Goal: Task Accomplishment & Management: Manage account settings

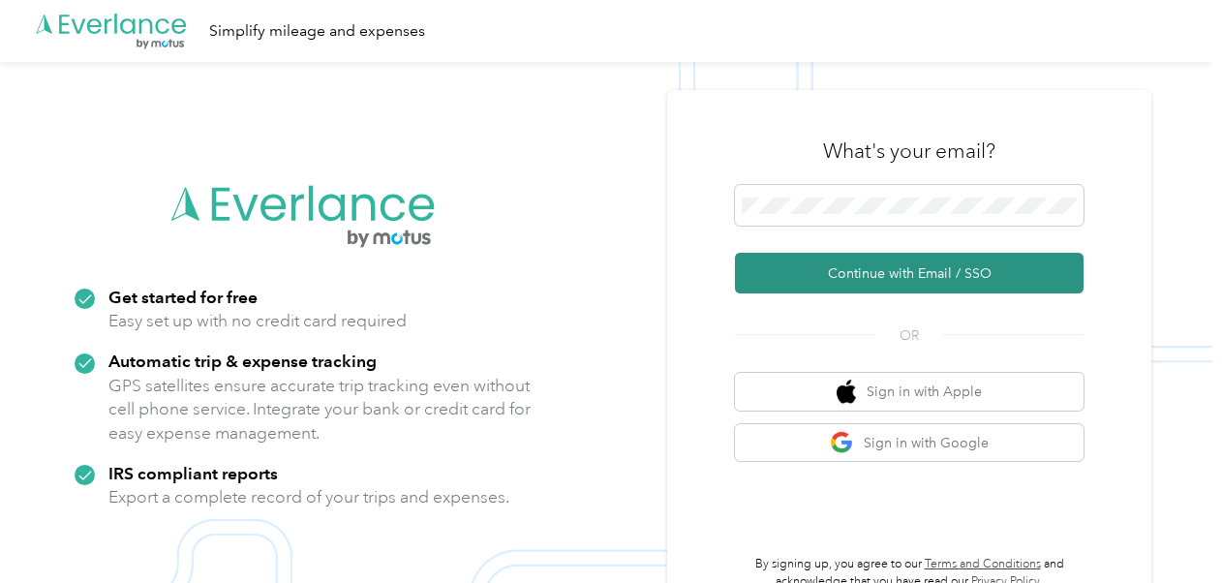
click at [857, 273] on button "Continue with Email / SSO" at bounding box center [909, 273] width 349 height 41
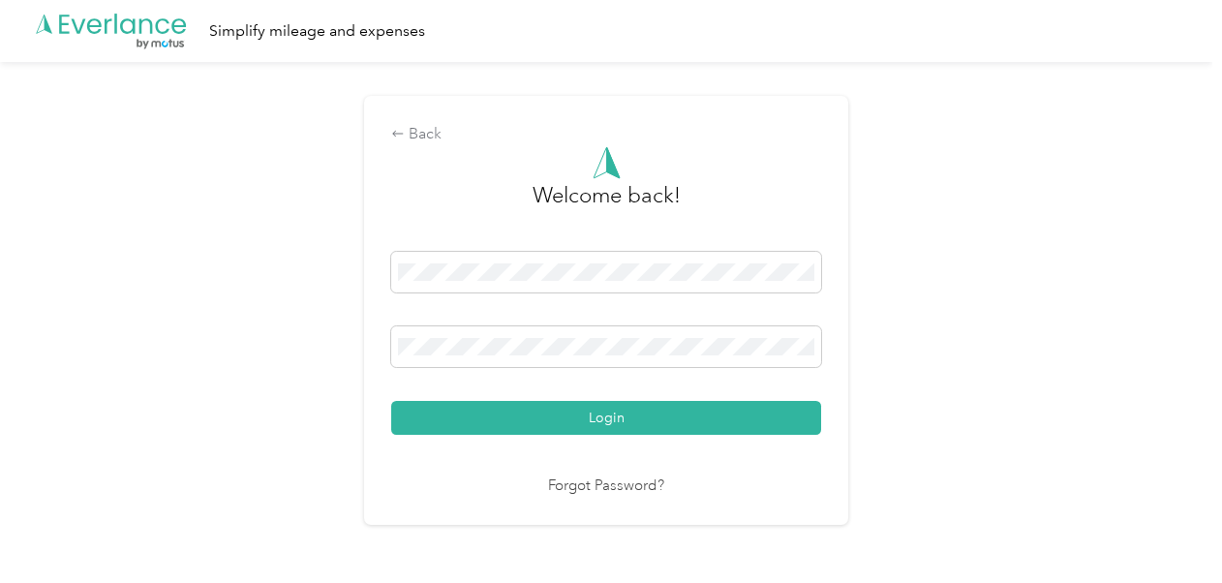
click at [391, 401] on button "Login" at bounding box center [606, 418] width 430 height 34
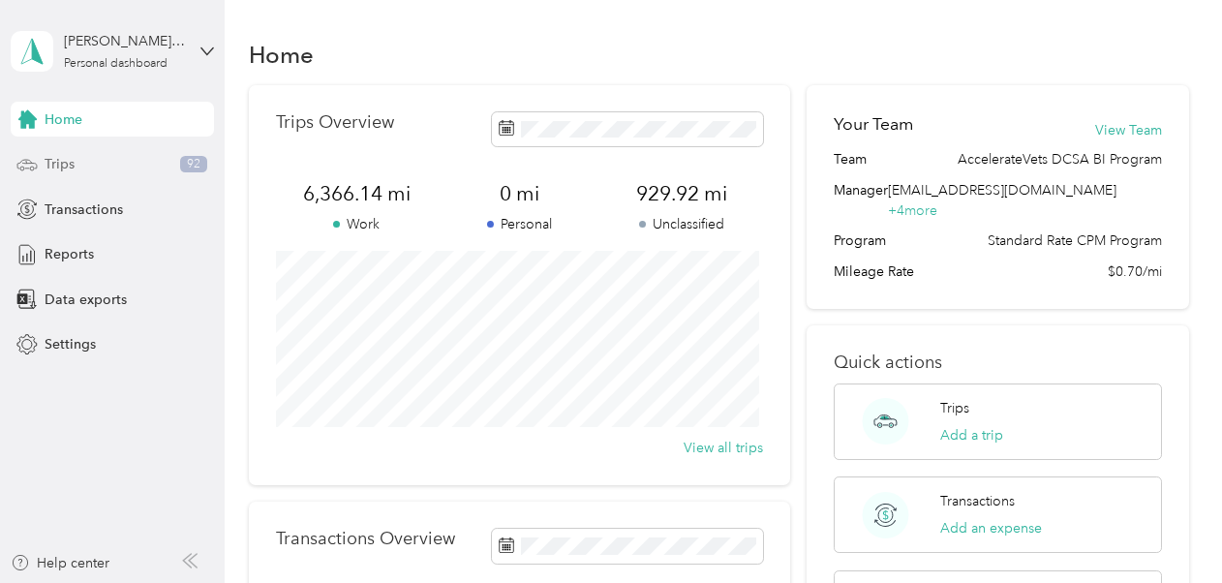
click at [81, 166] on div "Trips 92" at bounding box center [112, 164] width 203 height 35
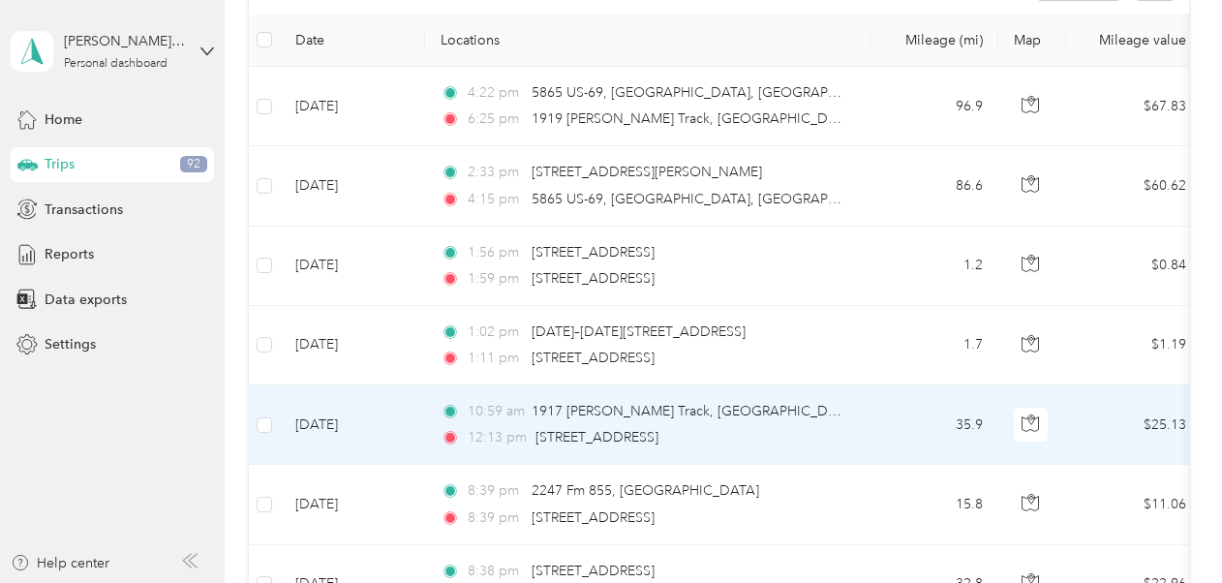
scroll to position [290, 0]
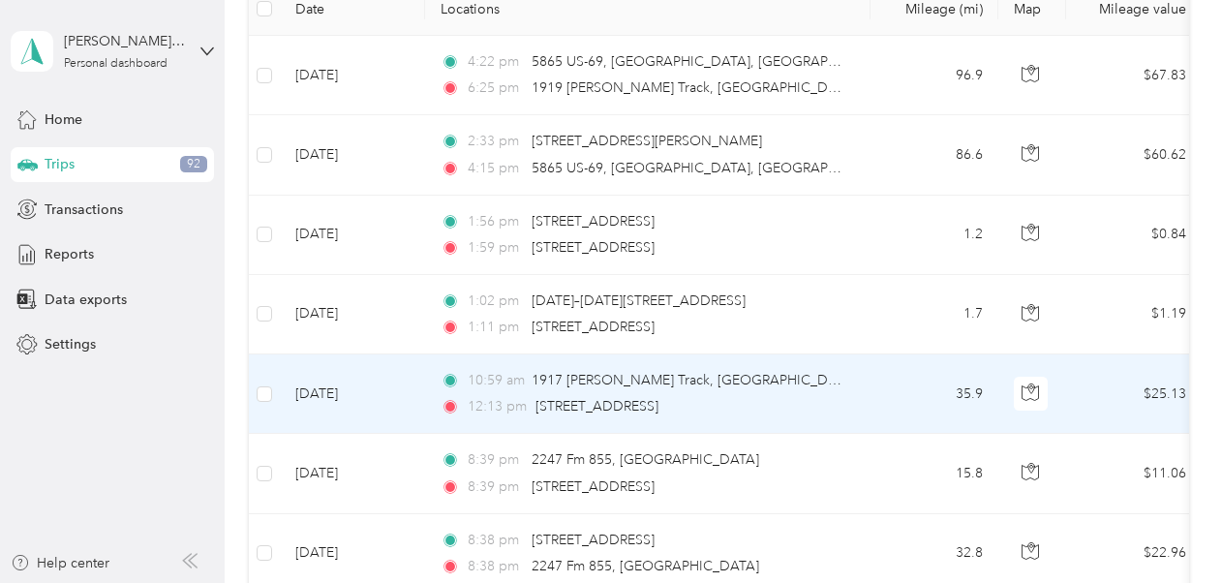
click at [867, 391] on td "10:59 am 1917 [PERSON_NAME][GEOGRAPHIC_DATA], [GEOGRAPHIC_DATA], [GEOGRAPHIC_DA…" at bounding box center [647, 393] width 445 height 79
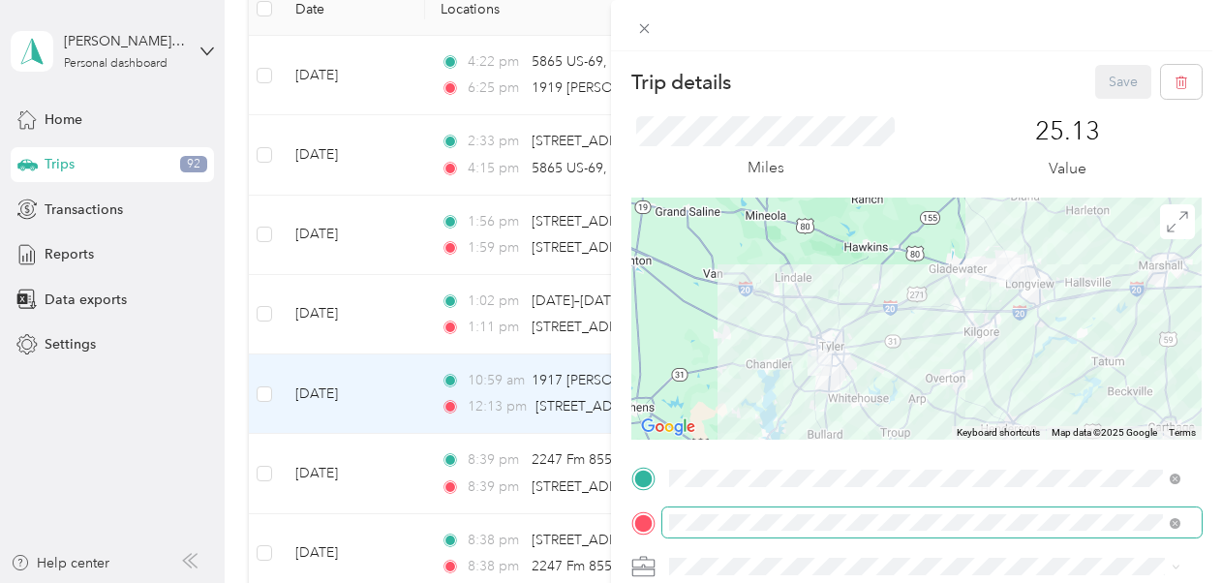
scroll to position [97, 0]
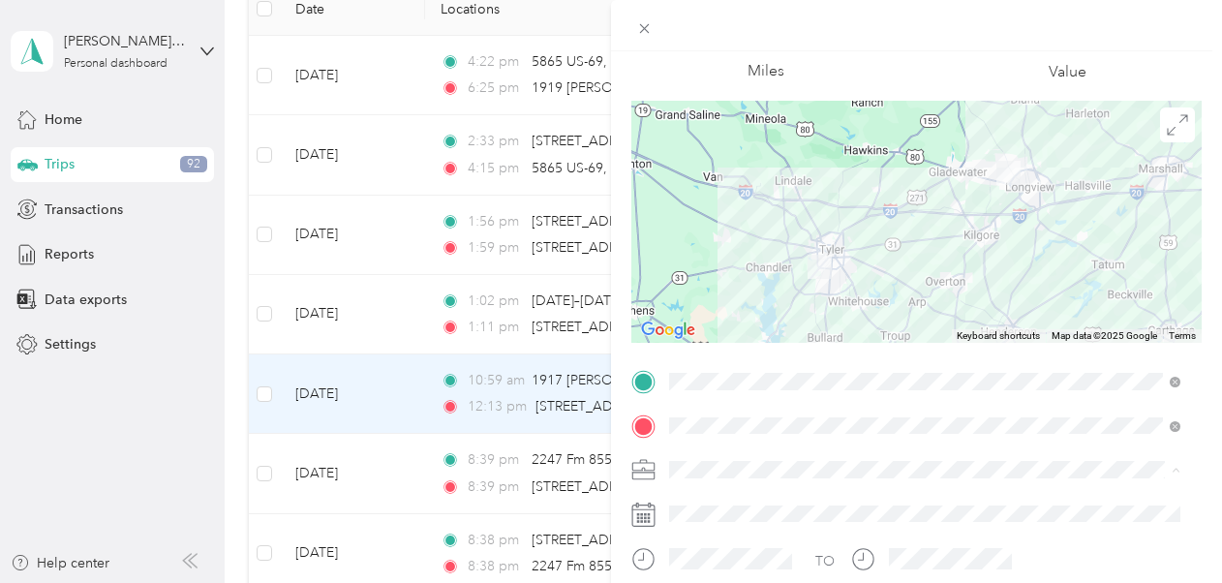
click at [800, 406] on li "New Case Work" at bounding box center [924, 401] width 525 height 34
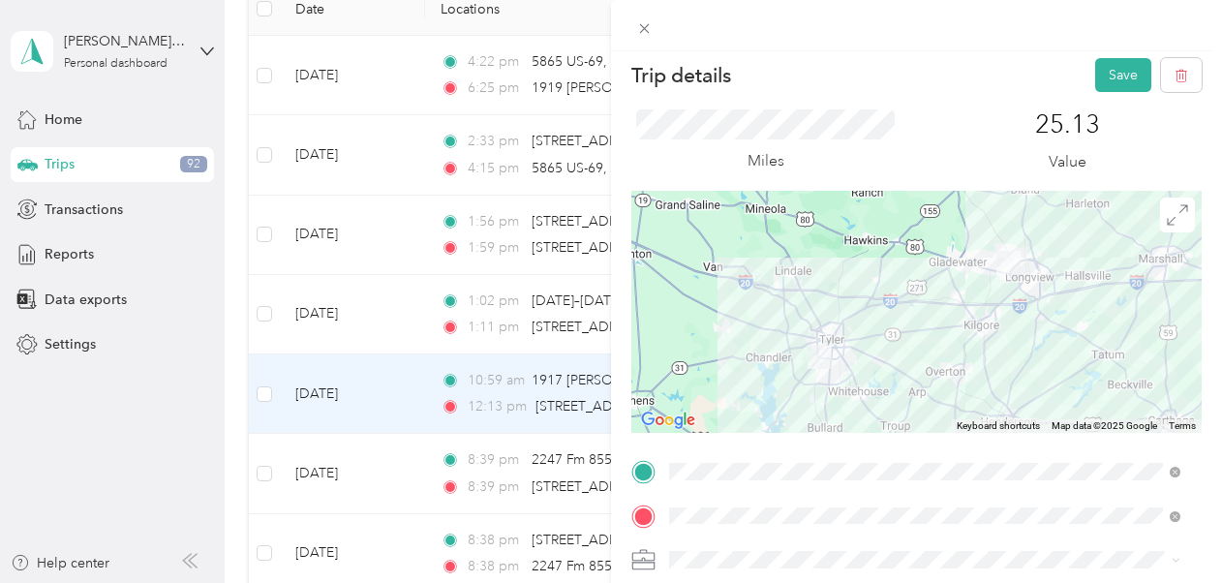
scroll to position [0, 0]
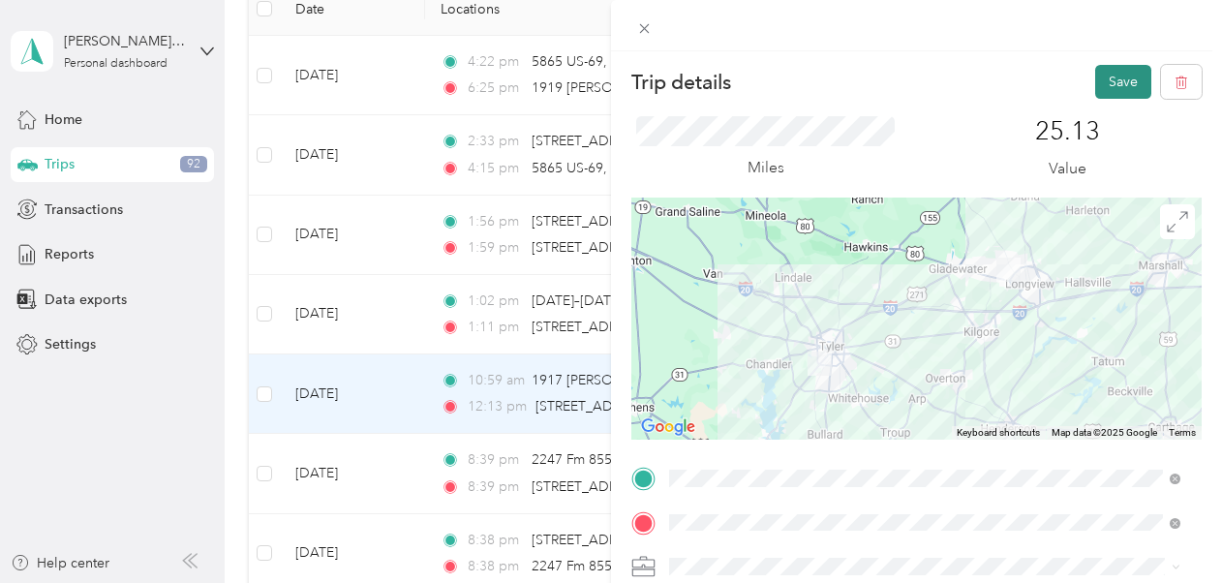
click at [1115, 91] on button "Save" at bounding box center [1123, 82] width 56 height 34
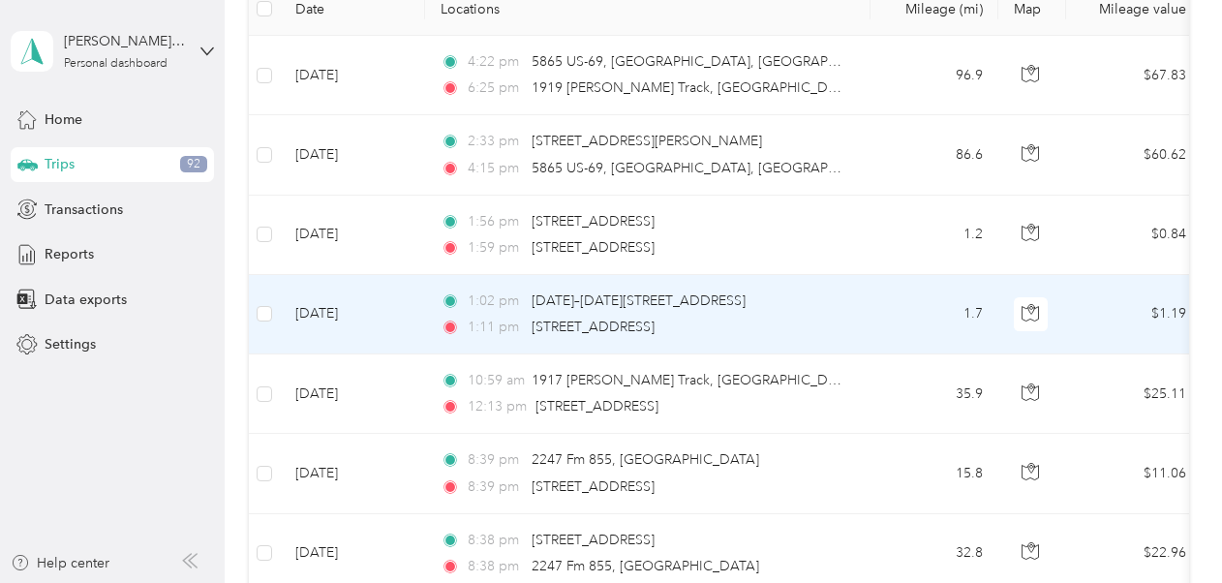
click at [870, 318] on td "1.7" at bounding box center [934, 314] width 128 height 79
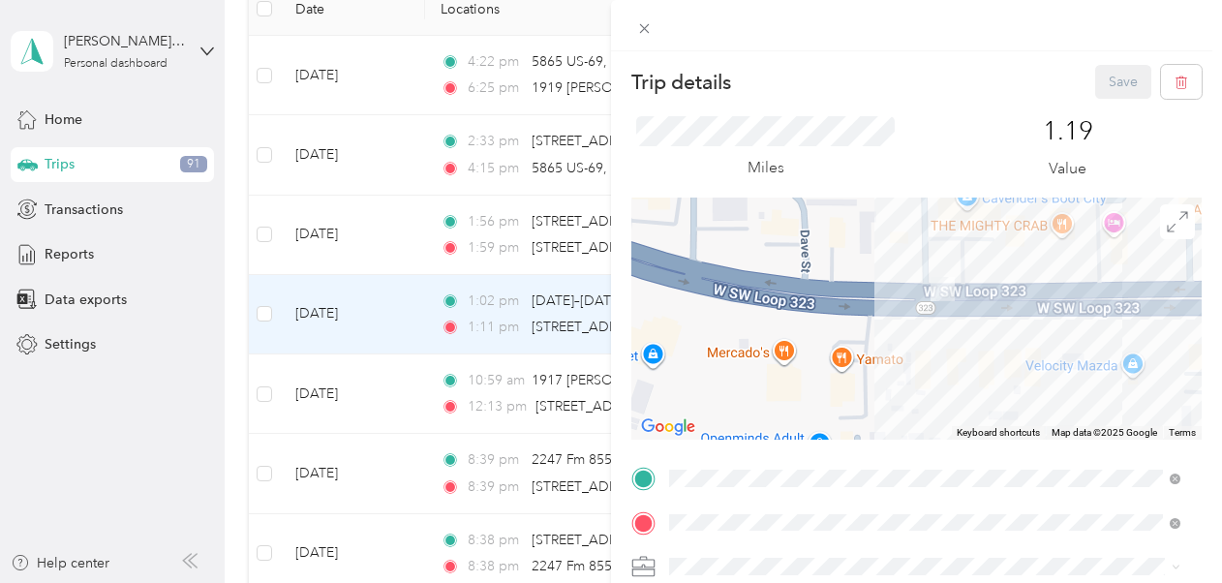
drag, startPoint x: 1018, startPoint y: 244, endPoint x: 939, endPoint y: 380, distance: 156.6
click at [939, 380] on div at bounding box center [916, 319] width 570 height 242
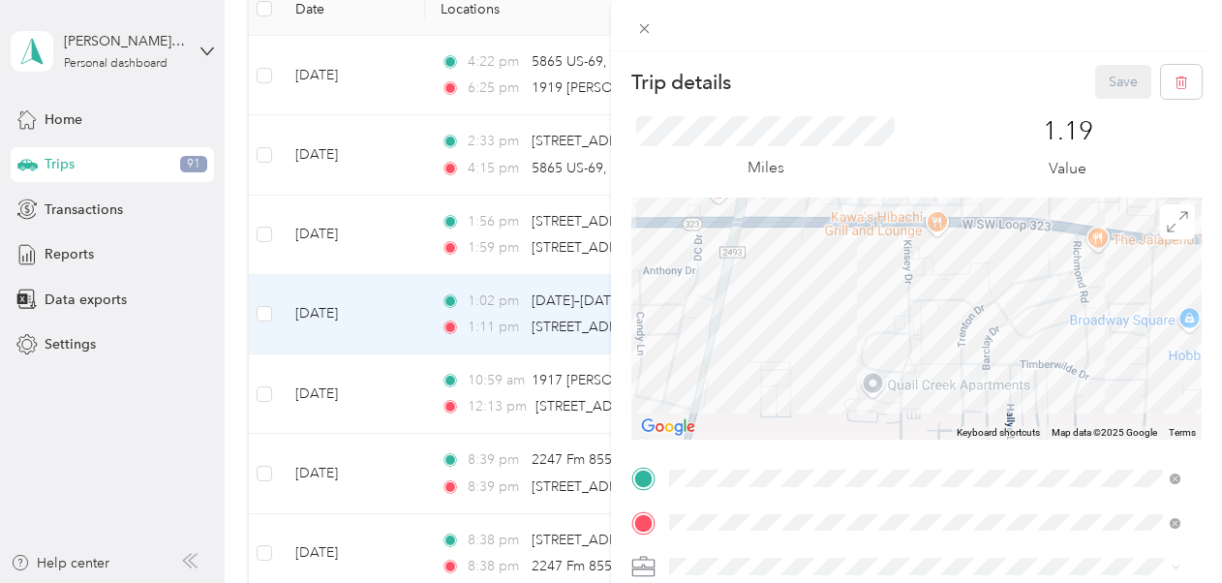
drag, startPoint x: 1140, startPoint y: 401, endPoint x: 811, endPoint y: 271, distance: 352.9
click at [812, 271] on div at bounding box center [916, 319] width 570 height 242
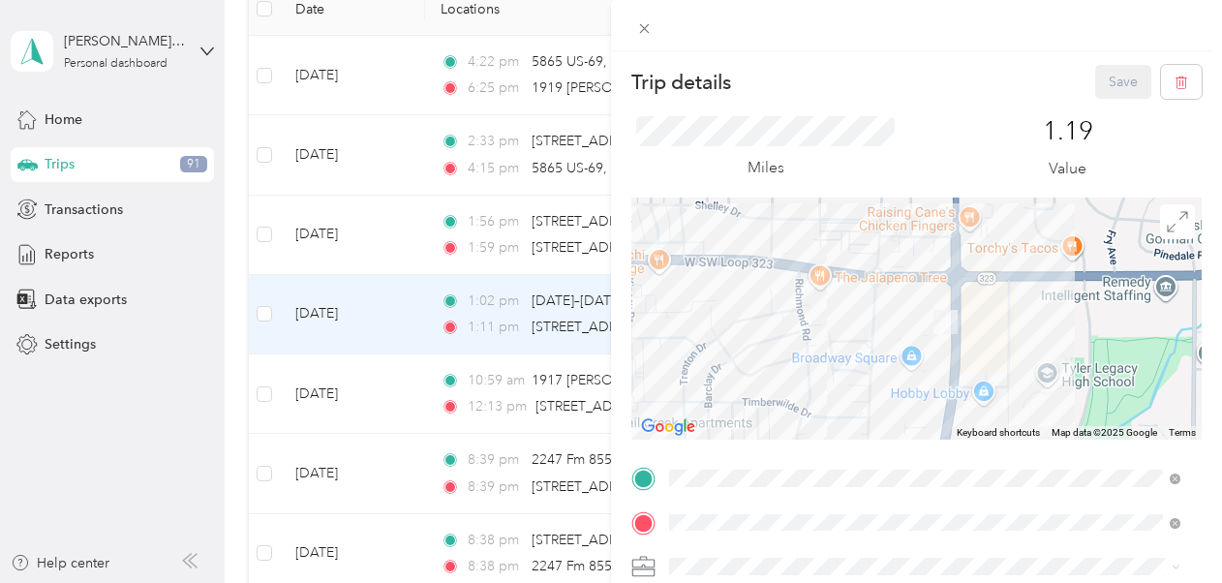
drag, startPoint x: 1095, startPoint y: 322, endPoint x: 814, endPoint y: 359, distance: 283.2
click at [814, 359] on div at bounding box center [916, 319] width 570 height 242
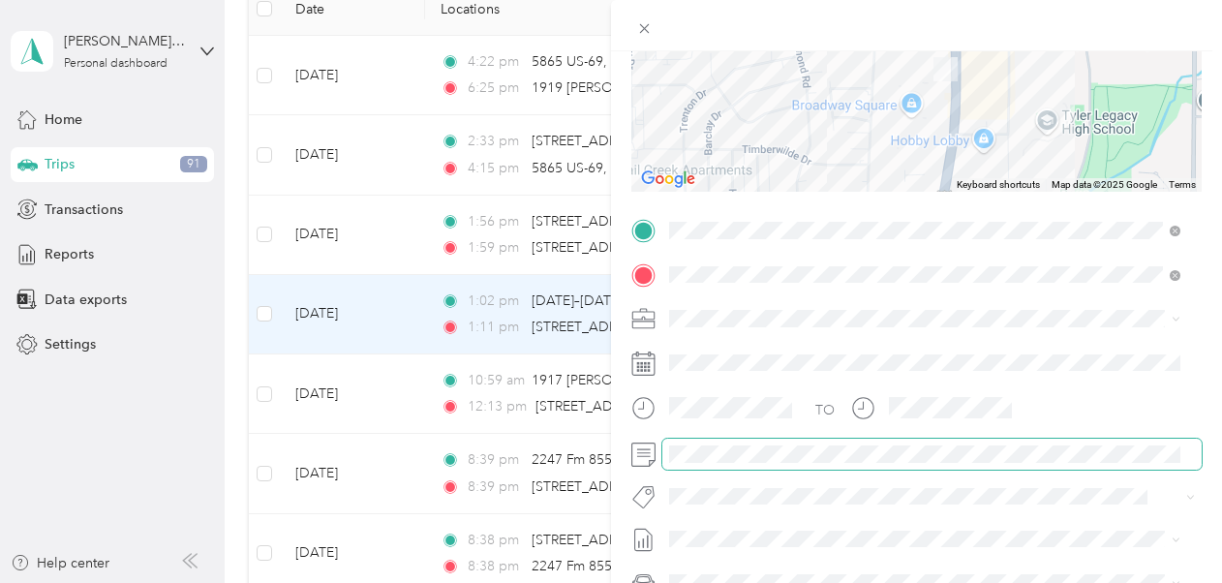
scroll to position [290, 0]
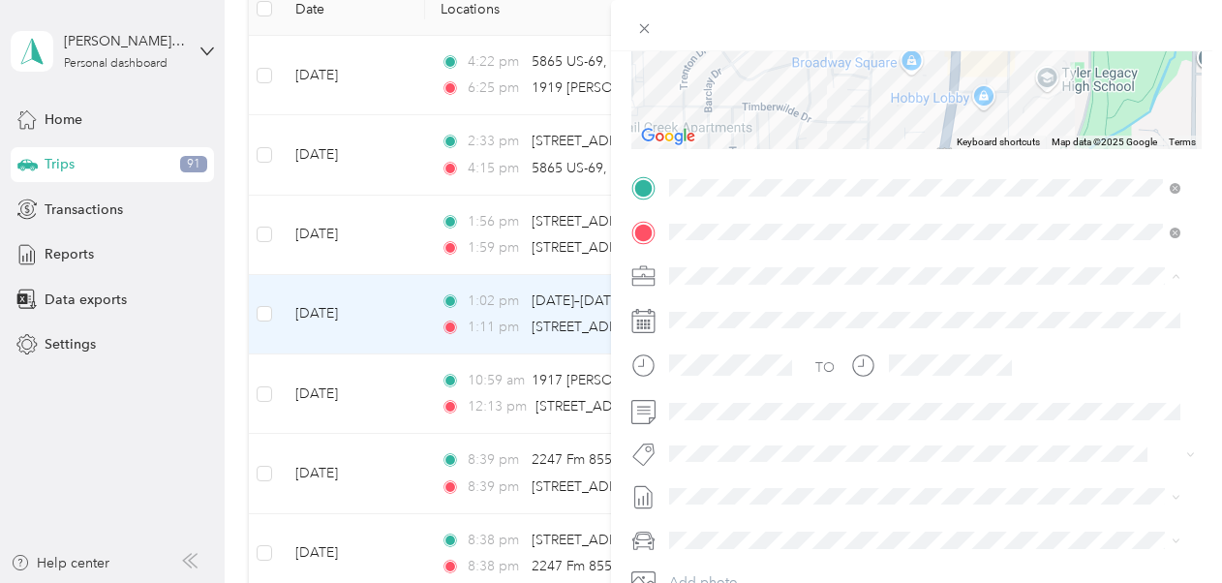
click at [786, 339] on div "New Case Work" at bounding box center [925, 343] width 498 height 20
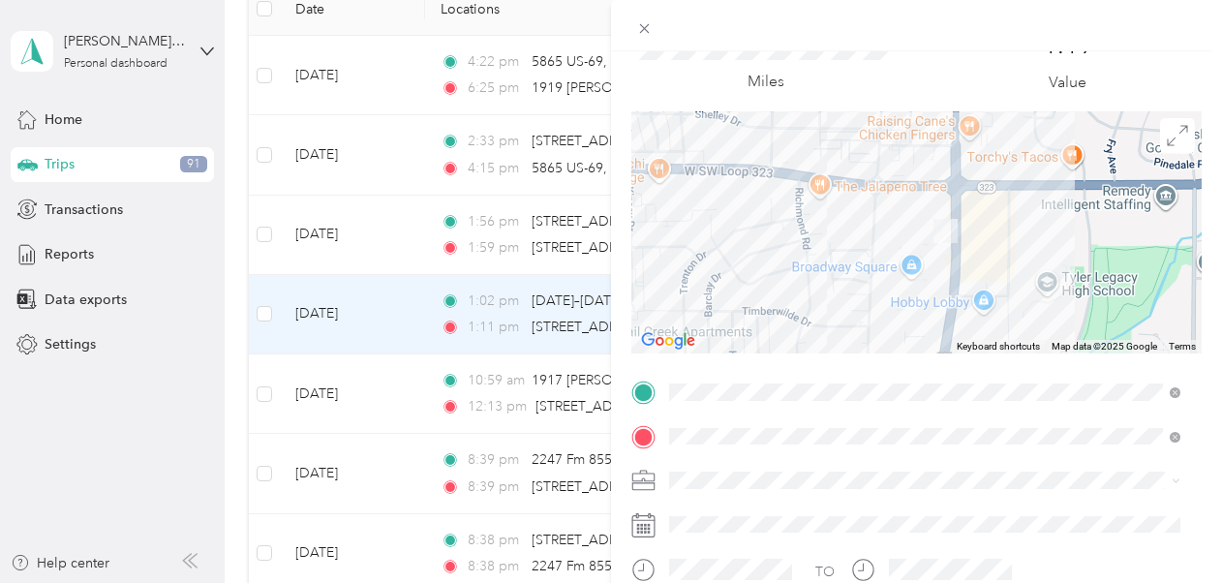
scroll to position [0, 0]
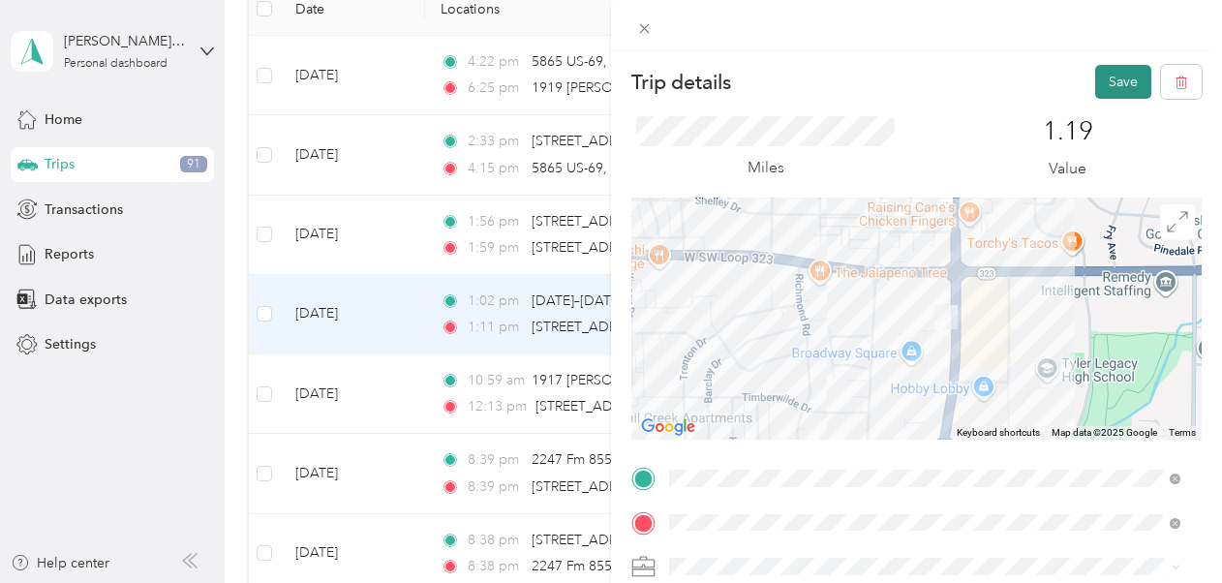
click at [1107, 85] on button "Save" at bounding box center [1123, 82] width 56 height 34
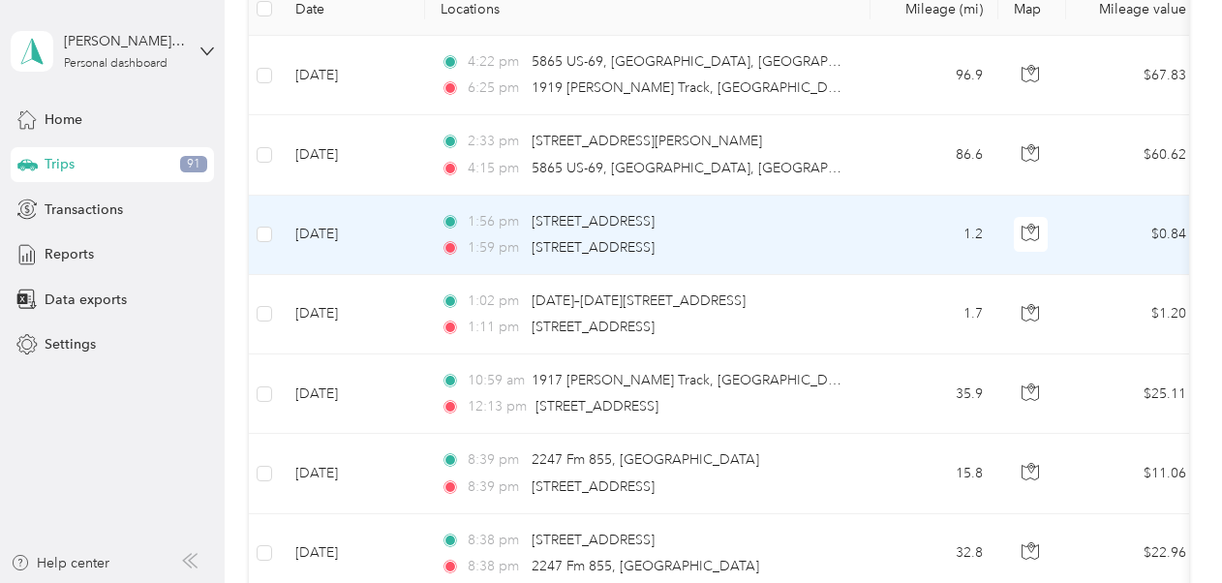
click at [837, 230] on div "1:56 pm [STREET_ADDRESS] 1:59 pm [STREET_ADDRESS]" at bounding box center [644, 234] width 407 height 47
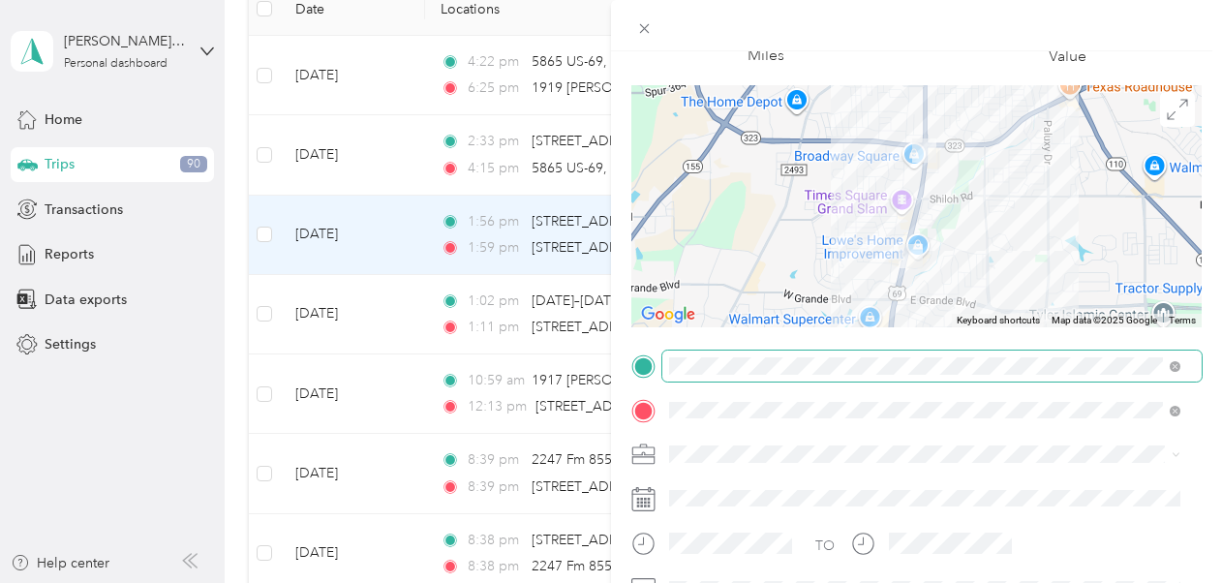
scroll to position [194, 0]
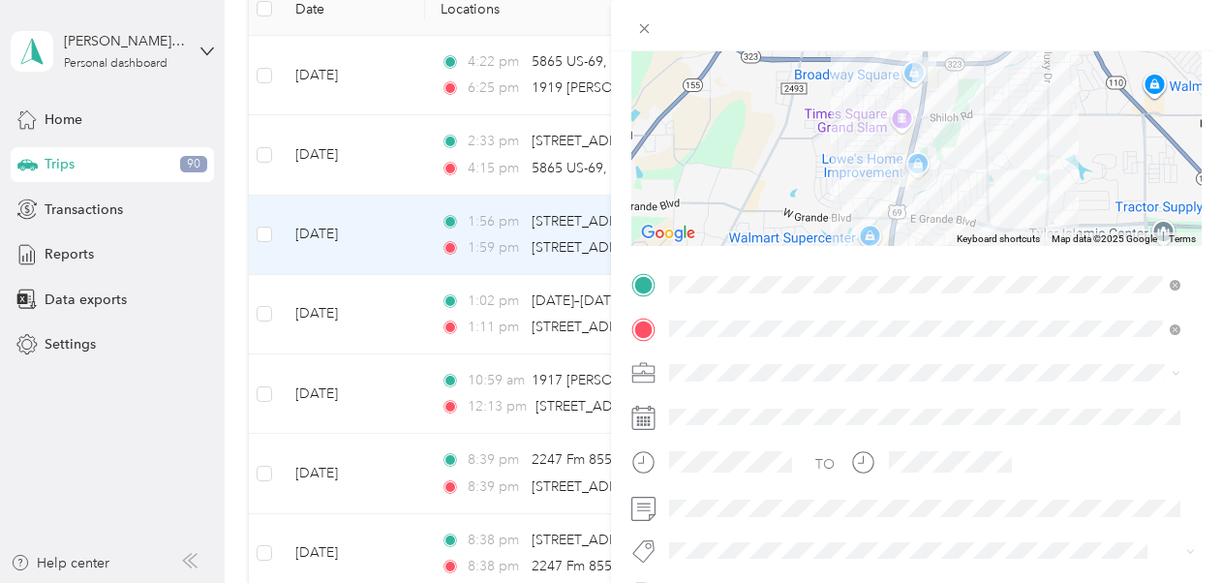
click at [818, 440] on div "New Case Work" at bounding box center [925, 435] width 498 height 20
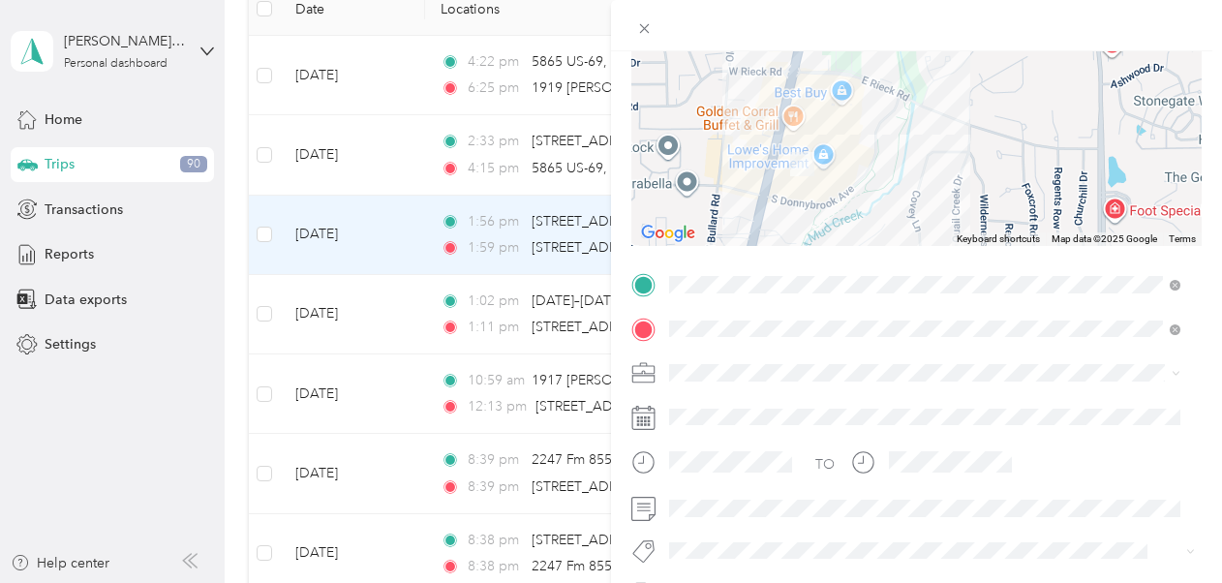
drag, startPoint x: 760, startPoint y: 116, endPoint x: 862, endPoint y: 114, distance: 101.7
click at [862, 114] on div at bounding box center [916, 125] width 570 height 242
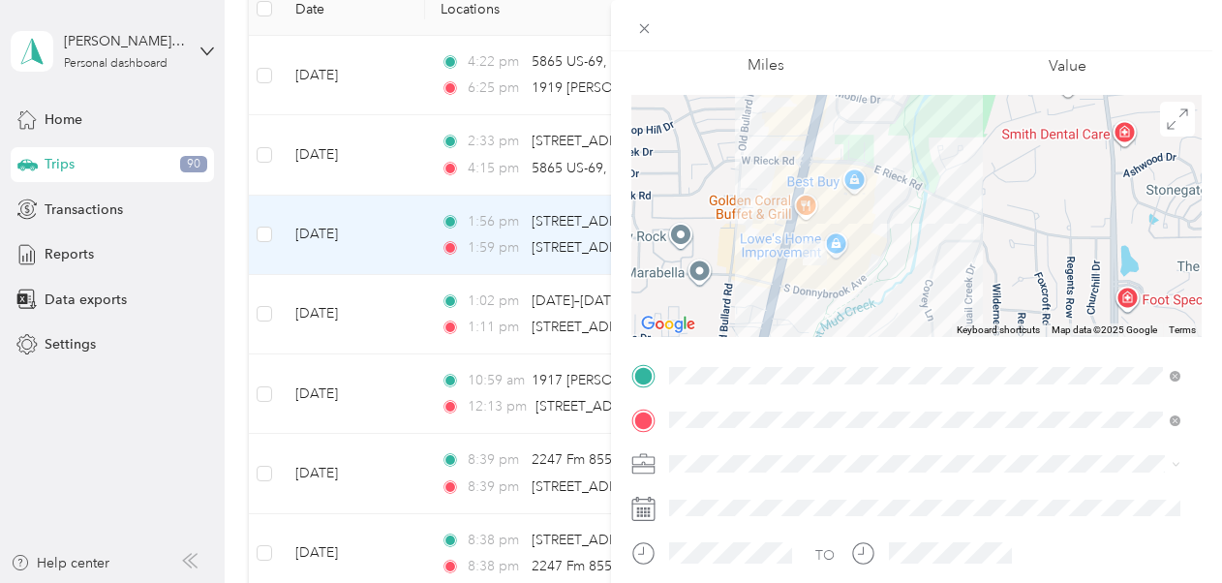
scroll to position [0, 0]
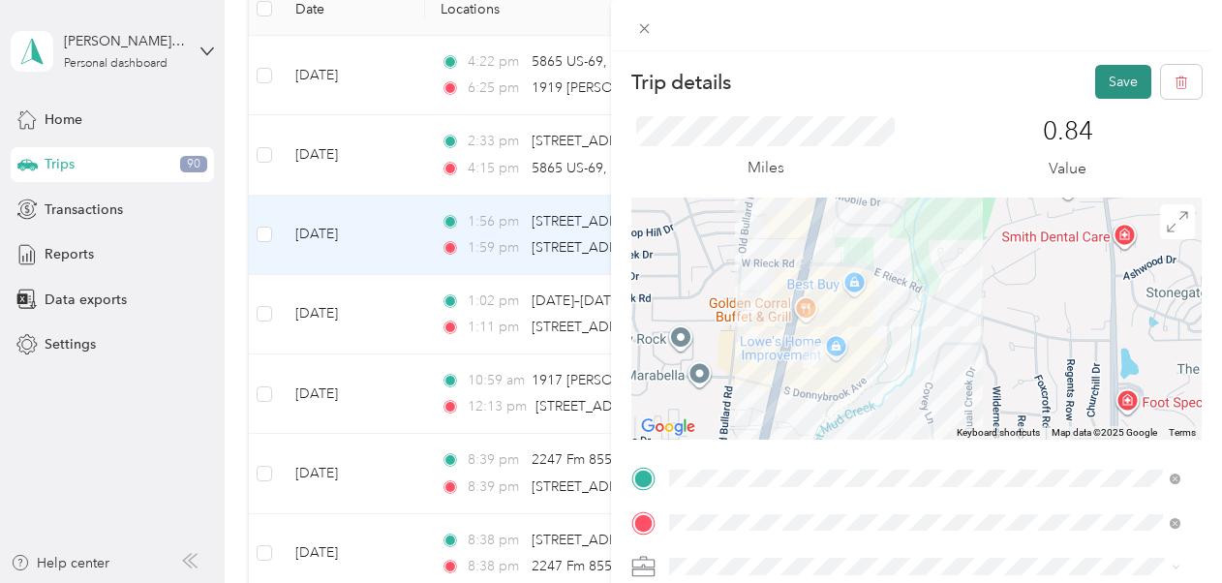
click at [1110, 85] on button "Save" at bounding box center [1123, 82] width 56 height 34
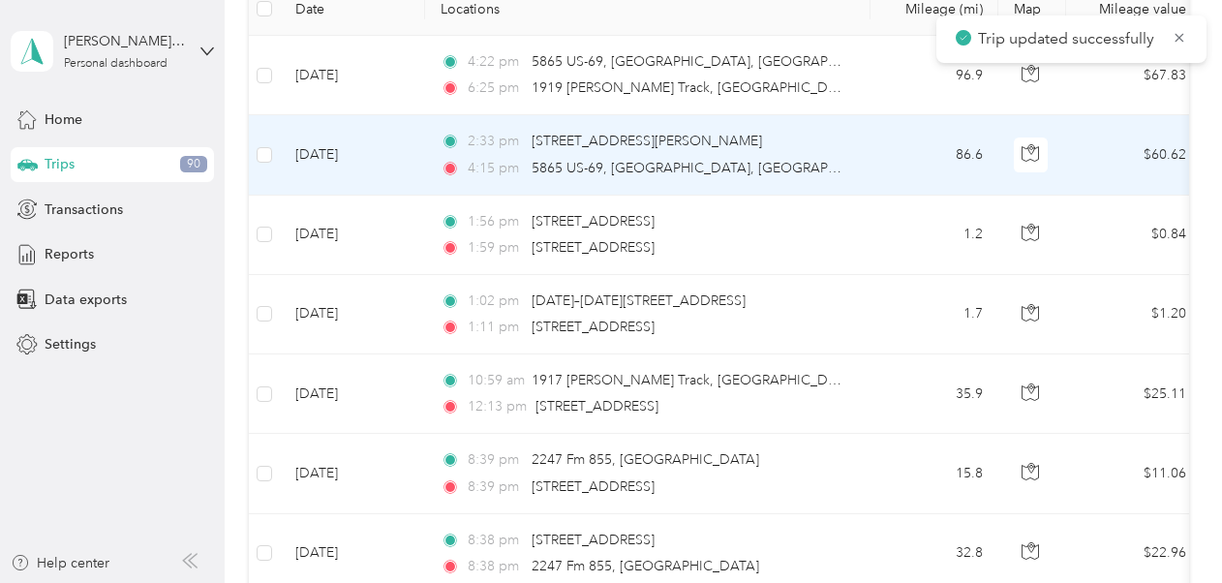
click at [848, 150] on td "2:33 pm [STREET_ADDRESS][PERSON_NAME] 4:15 pm 5865 US-69, [GEOGRAPHIC_DATA], [G…" at bounding box center [647, 154] width 445 height 79
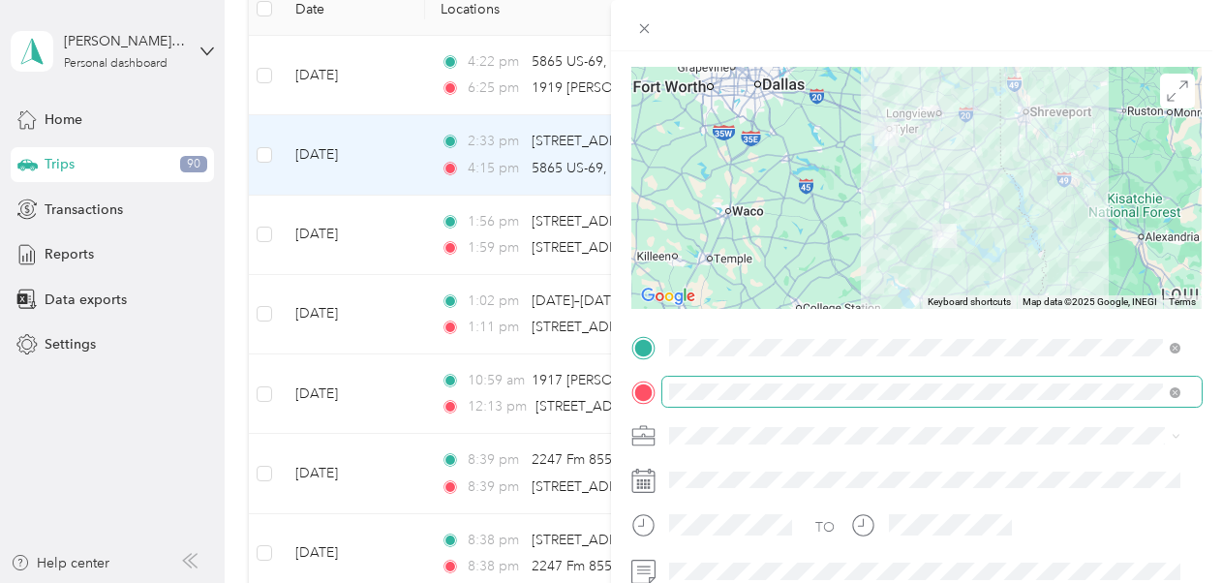
scroll to position [194, 0]
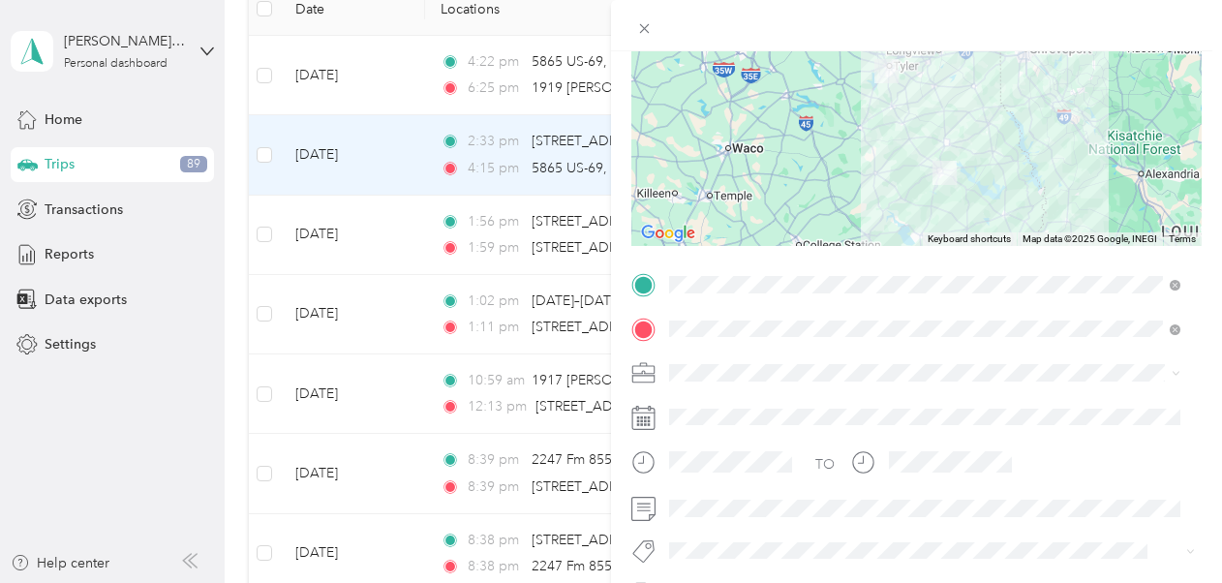
click at [788, 436] on div "New Case Work" at bounding box center [925, 440] width 498 height 20
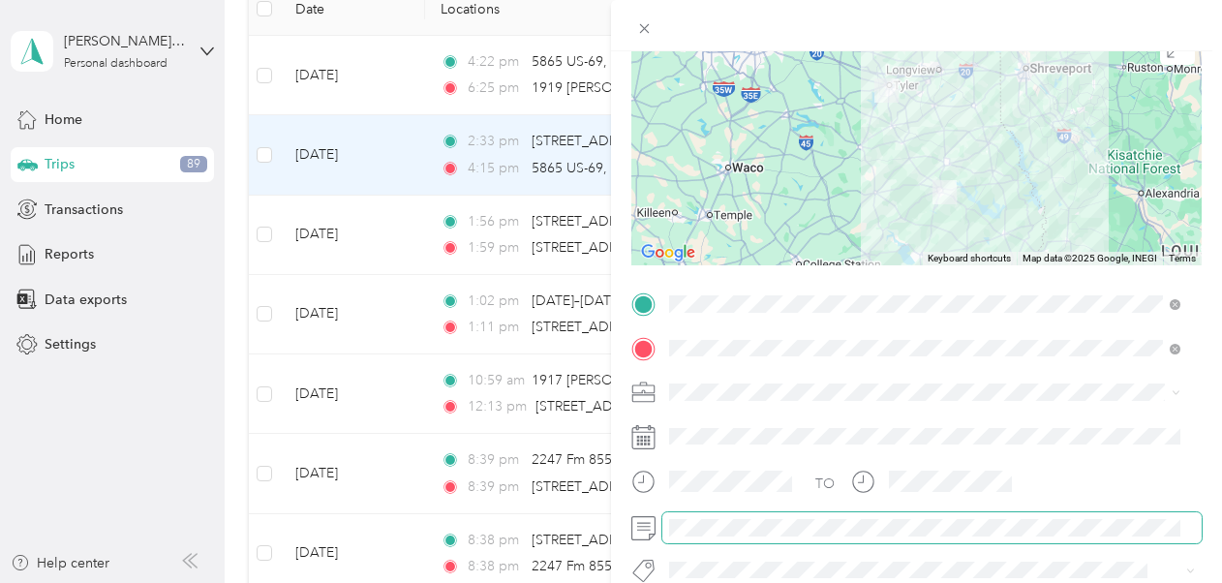
scroll to position [284, 0]
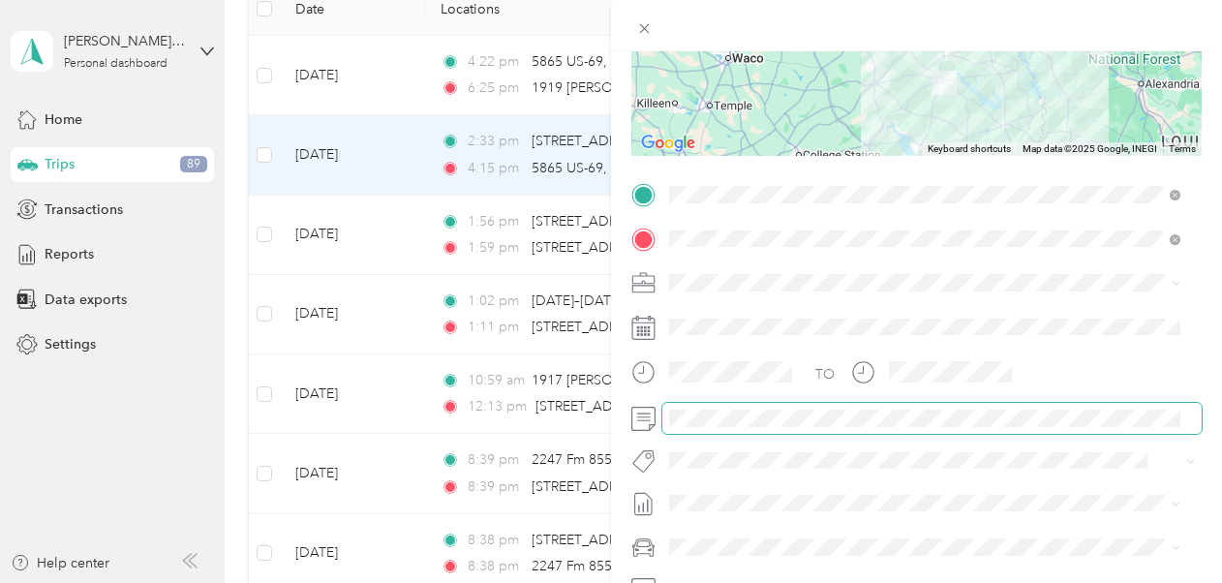
click at [643, 407] on div at bounding box center [916, 418] width 570 height 31
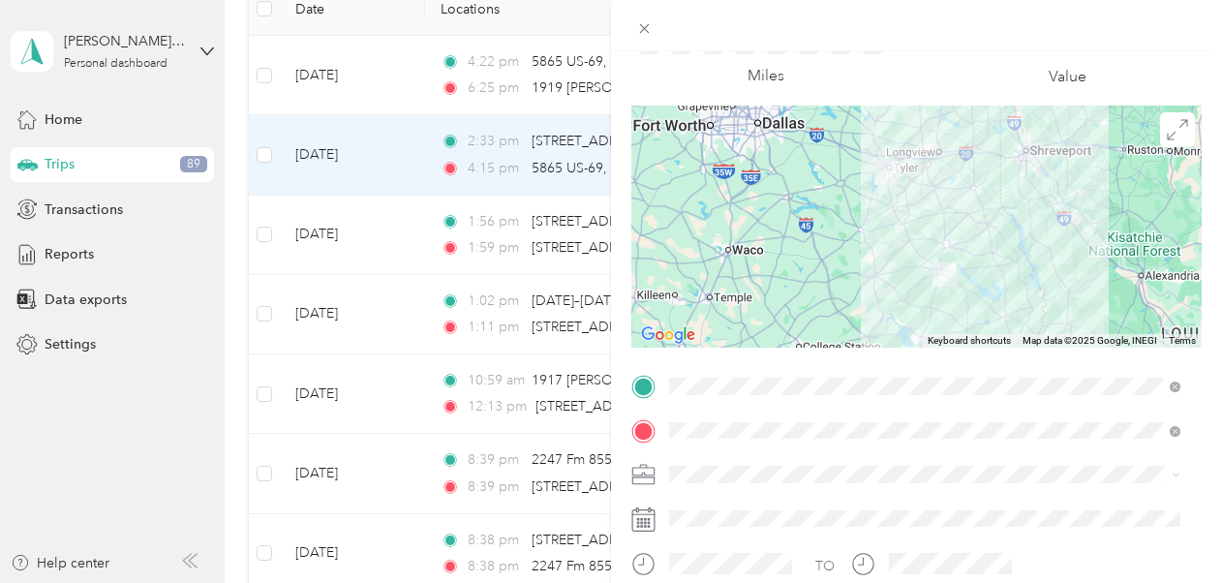
scroll to position [0, 0]
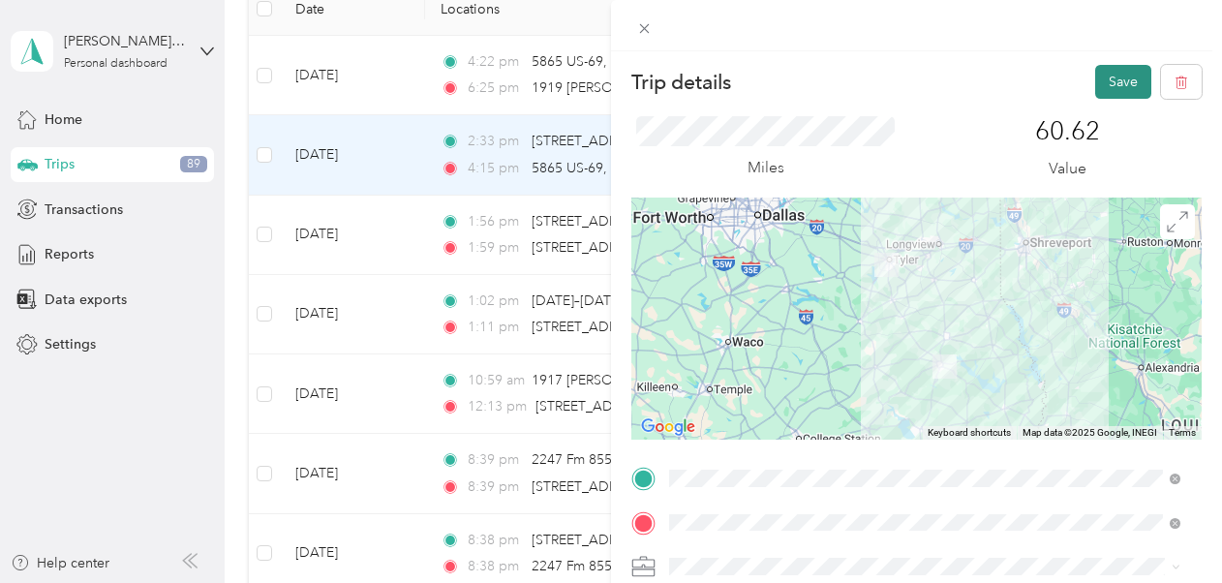
click at [1117, 83] on button "Save" at bounding box center [1123, 82] width 56 height 34
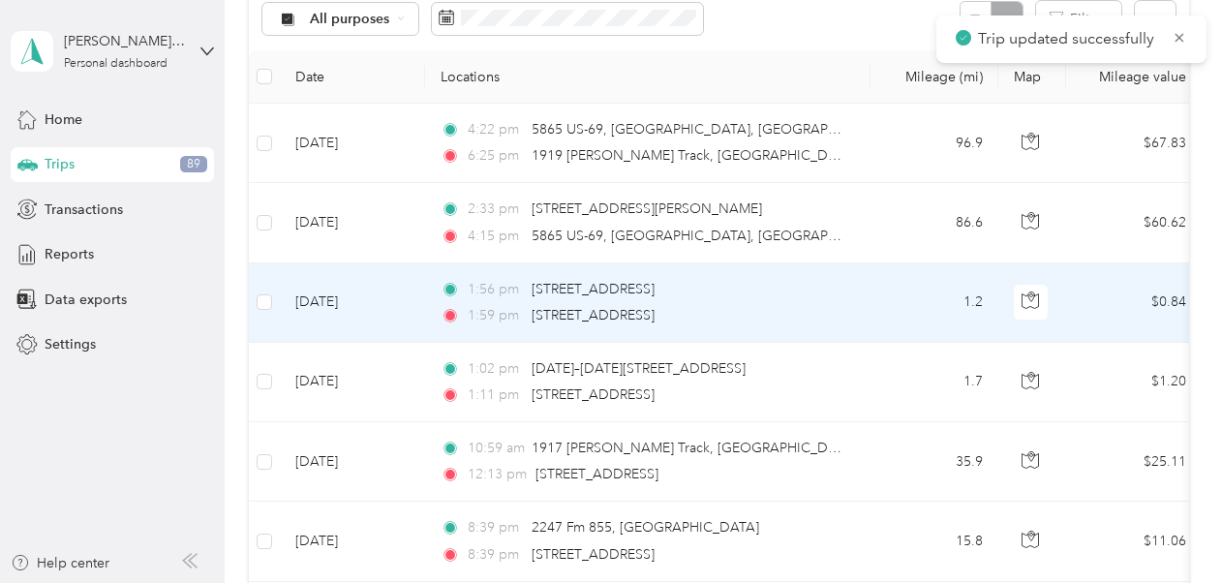
scroll to position [194, 0]
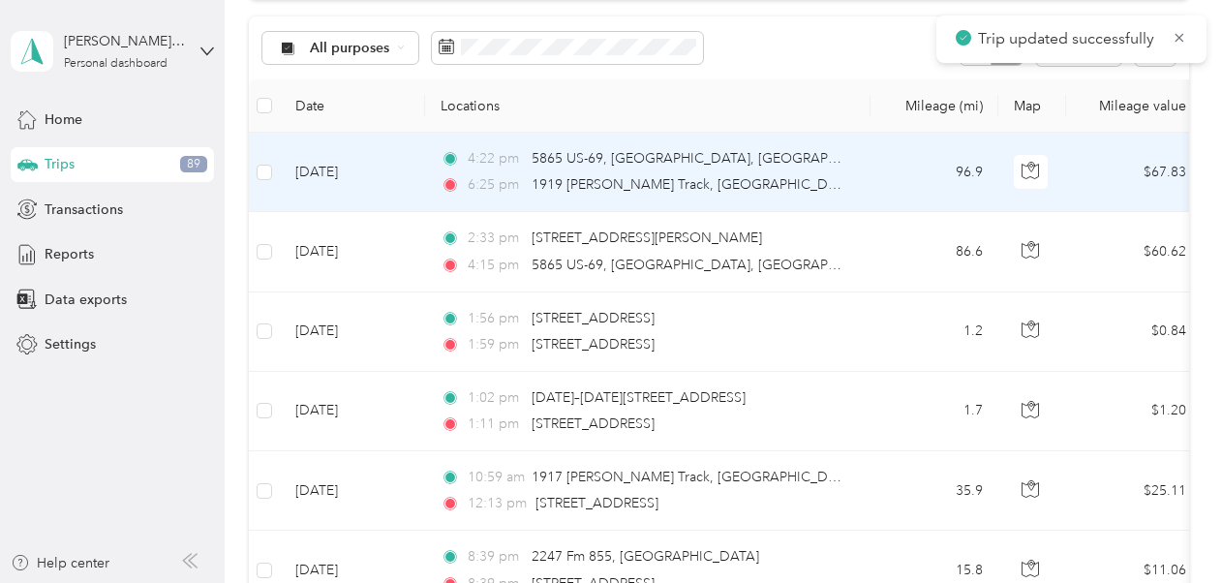
click at [851, 172] on td "4:22 pm 5865 US-69, [GEOGRAPHIC_DATA], [GEOGRAPHIC_DATA] 6:25 pm 1919 [PERSON_N…" at bounding box center [647, 172] width 445 height 79
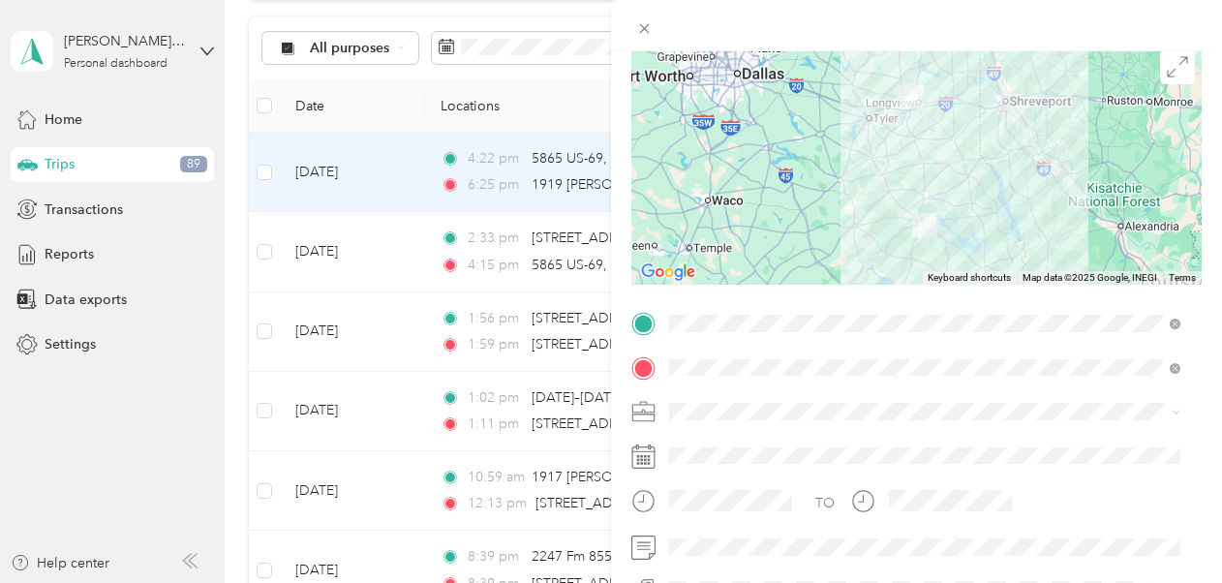
scroll to position [194, 0]
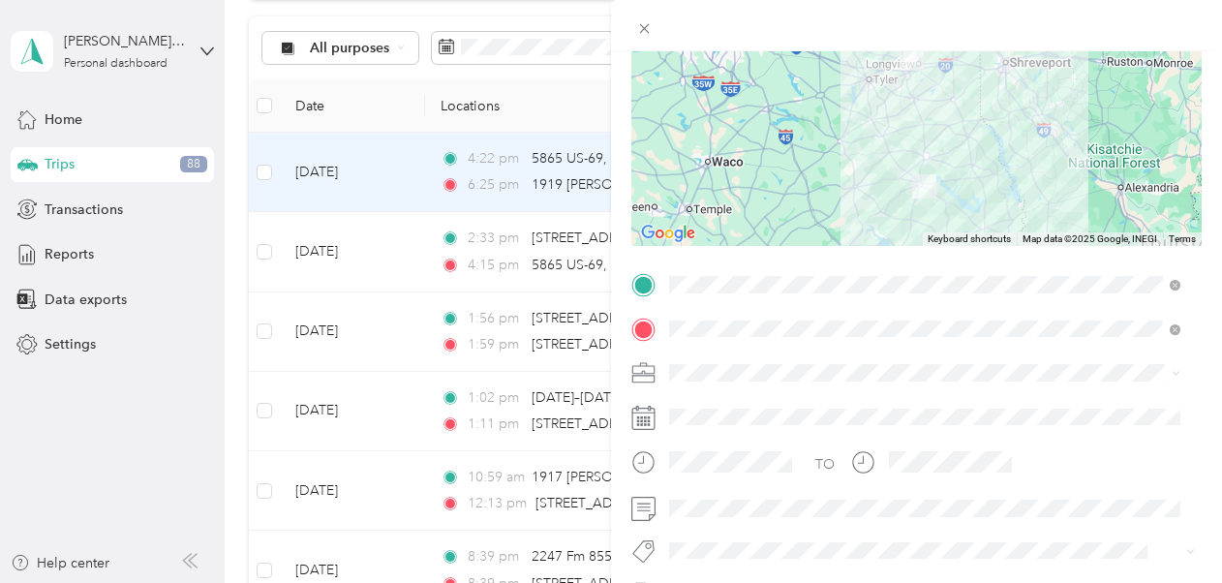
click at [789, 437] on div "New Case Work" at bounding box center [925, 435] width 498 height 20
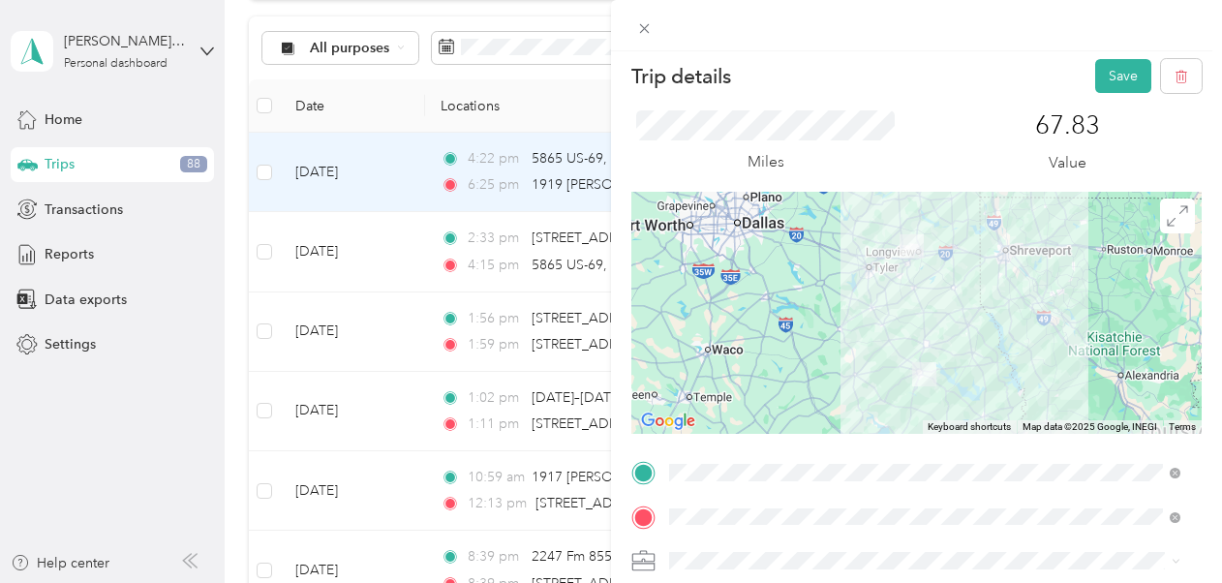
scroll to position [0, 0]
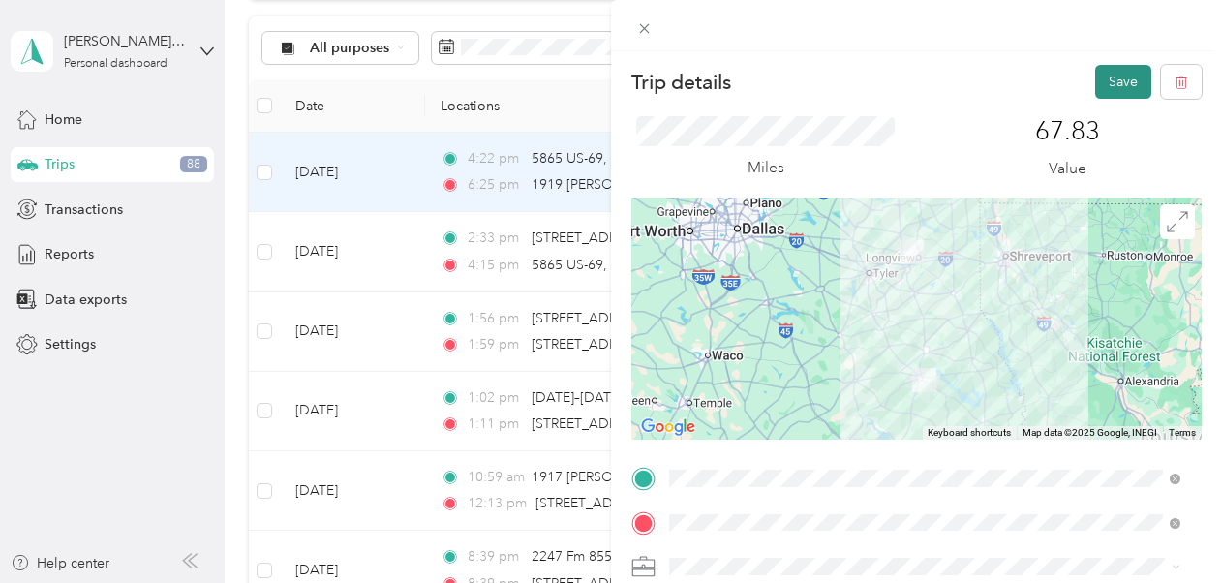
click at [1104, 85] on button "Save" at bounding box center [1123, 82] width 56 height 34
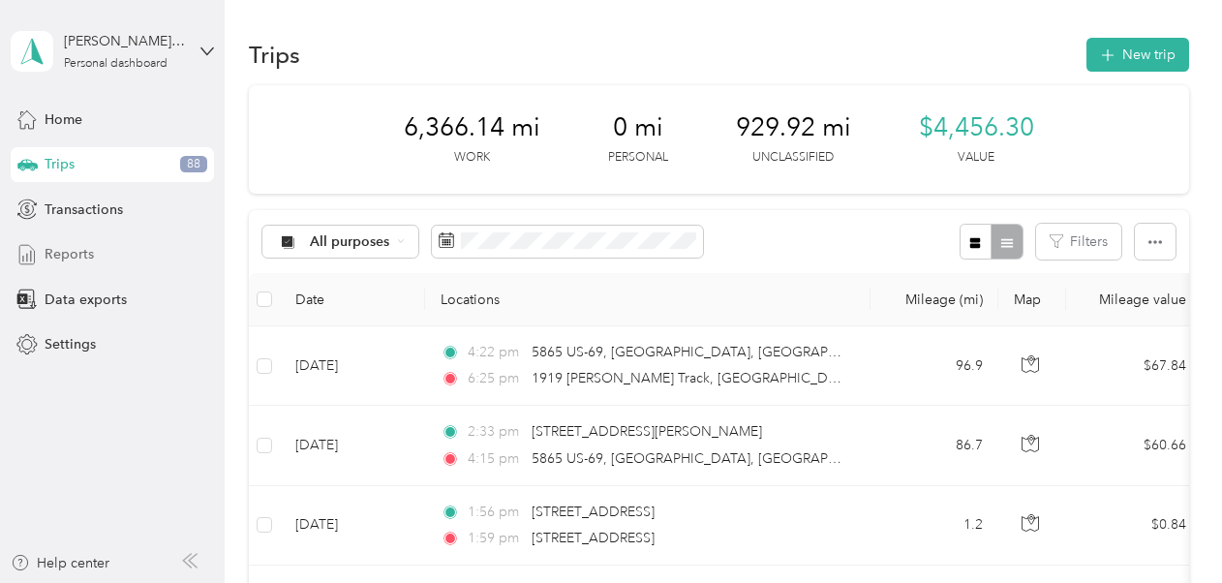
click at [83, 256] on span "Reports" at bounding box center [69, 254] width 49 height 20
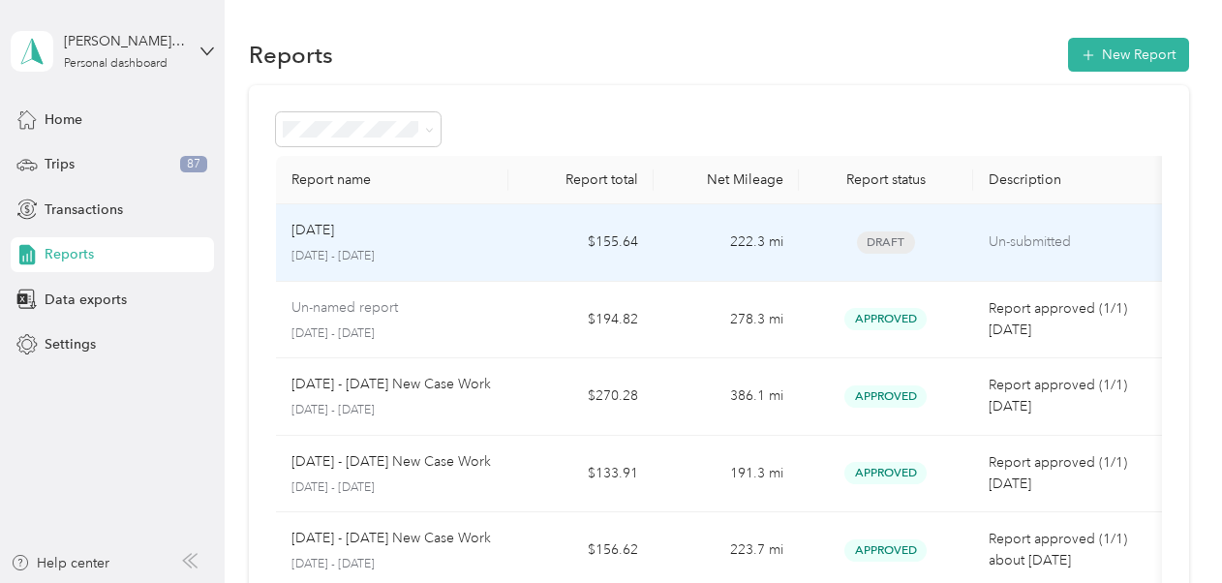
click at [504, 240] on td "Sep [DATE] - [DATE]" at bounding box center [392, 242] width 232 height 77
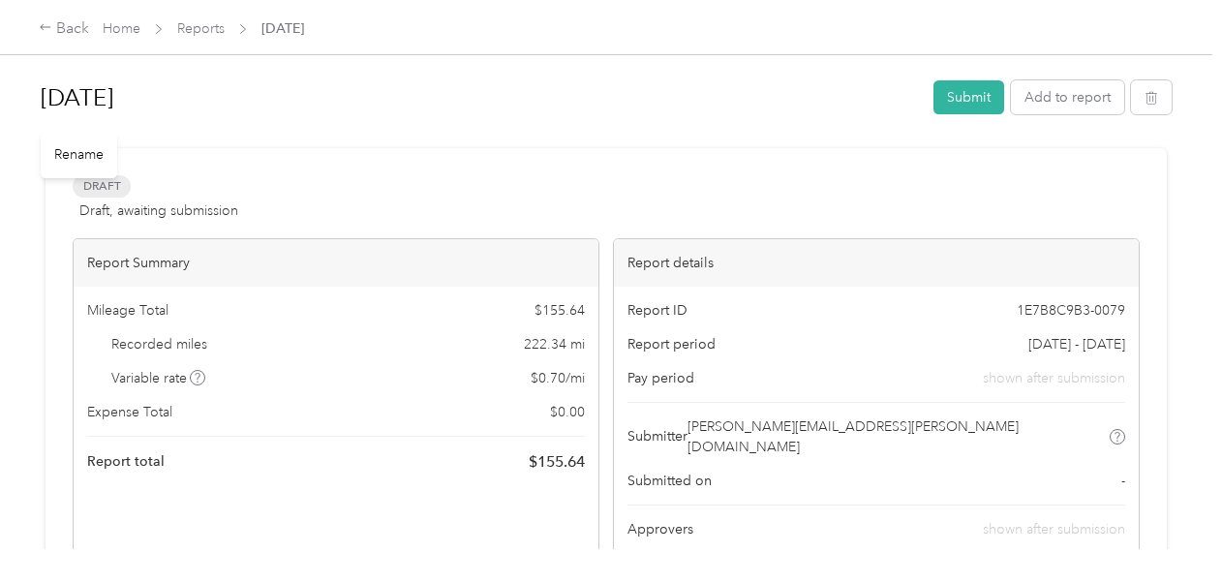
click at [148, 98] on h1 "[DATE]" at bounding box center [480, 98] width 879 height 46
click at [175, 92] on h1 "9/29 - 9/30" at bounding box center [480, 98] width 879 height 46
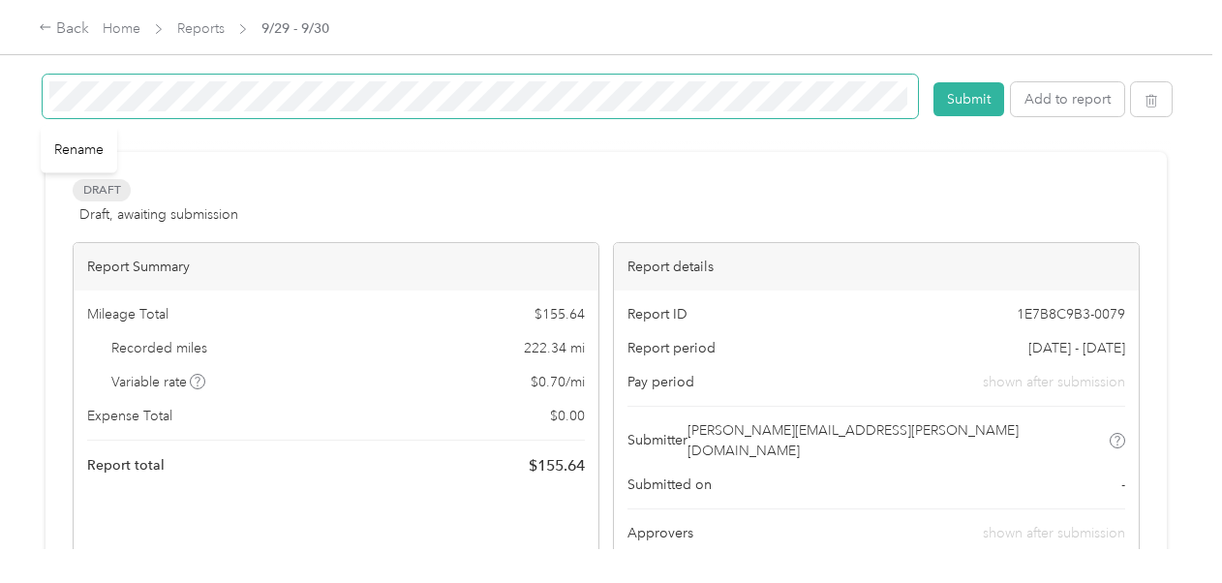
click at [833, 118] on div "[DATE] - [DATE] New Case Work" at bounding box center [481, 100] width 876 height 50
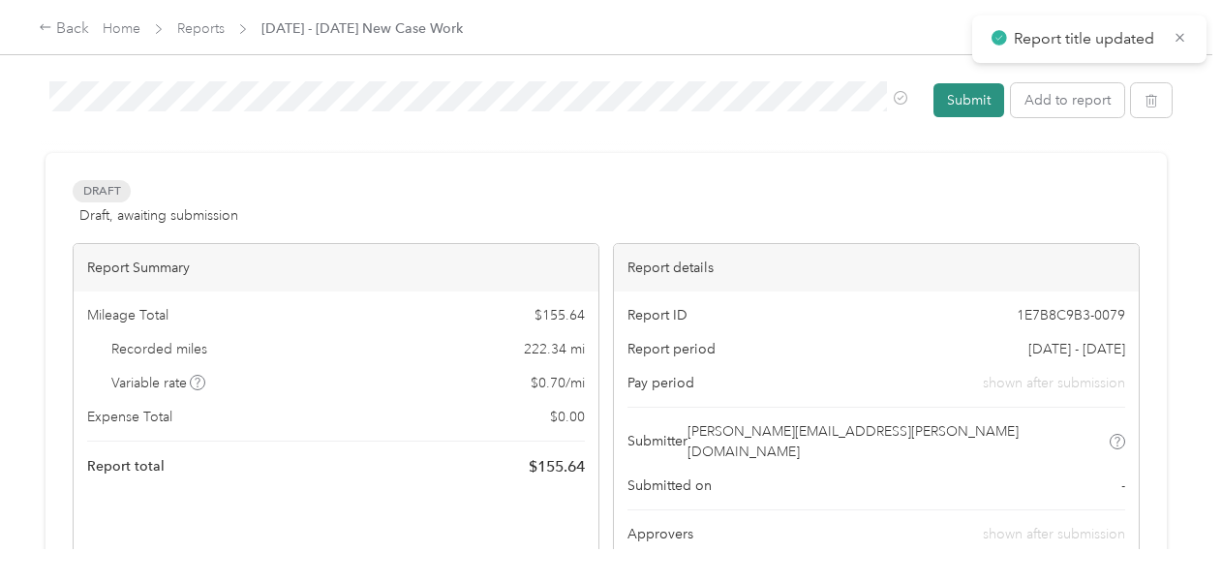
click at [966, 104] on button "Submit" at bounding box center [968, 100] width 71 height 34
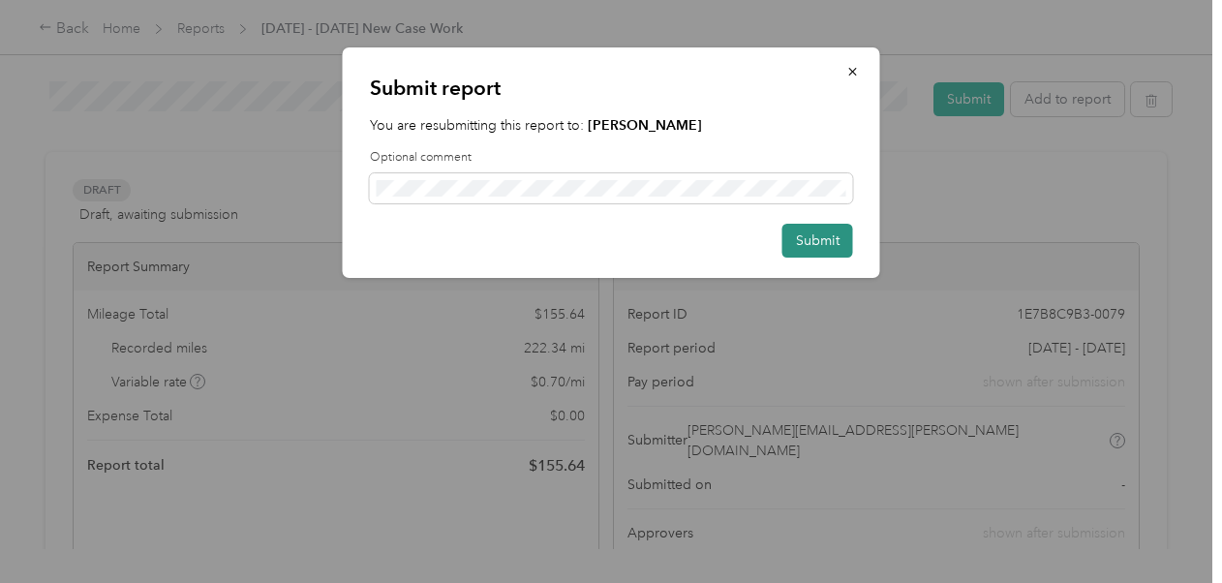
click at [819, 244] on button "Submit" at bounding box center [817, 241] width 71 height 34
